Goal: Complete application form

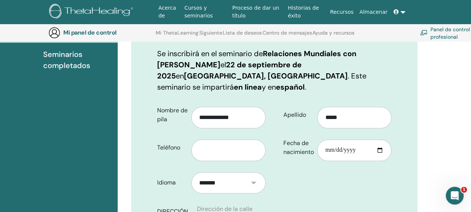
scroll to position [118, 0]
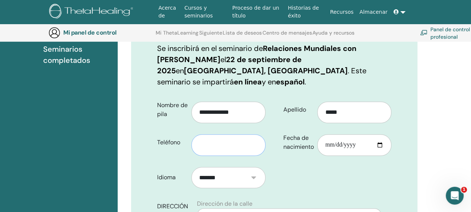
click at [249, 136] on input "text" at bounding box center [228, 145] width 74 height 22
type input "**********"
click at [332, 134] on input "Fecha de nacimiento" at bounding box center [354, 145] width 74 height 22
type input "**********"
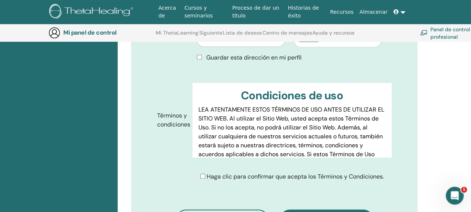
scroll to position [364, 0]
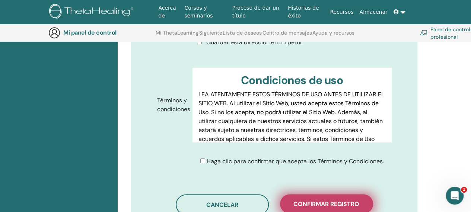
click at [295, 200] on font "Confirmar registro" at bounding box center [326, 204] width 66 height 8
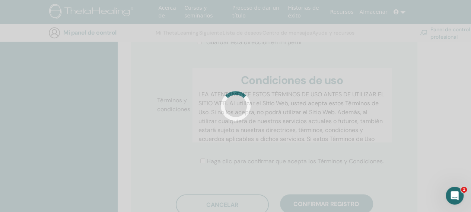
click at [419, 137] on div at bounding box center [235, 106] width 471 height 212
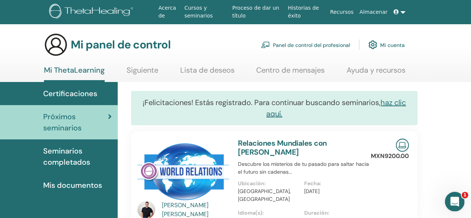
click at [449, 197] on div "Abrir Intercom Messenger" at bounding box center [453, 200] width 25 height 25
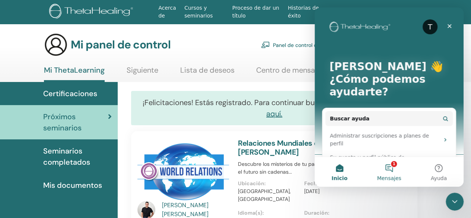
click at [390, 172] on button "1 Mensajes" at bounding box center [388, 172] width 49 height 30
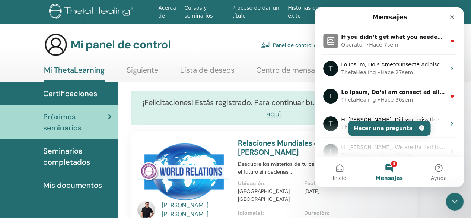
click at [390, 167] on button "3 Mensajes" at bounding box center [388, 172] width 49 height 30
click at [453, 17] on icon "Cerrar" at bounding box center [452, 17] width 6 height 6
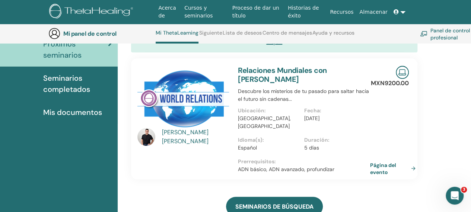
scroll to position [106, 0]
